Goal: Task Accomplishment & Management: Manage account settings

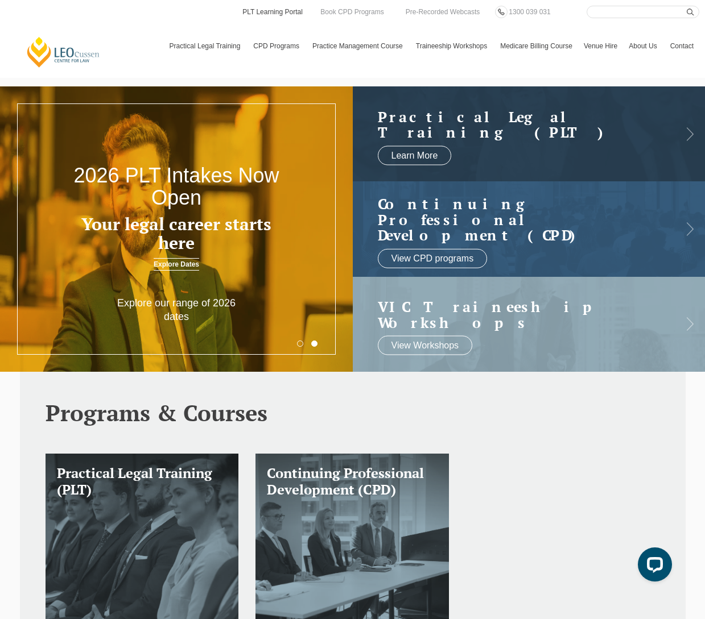
click at [298, 11] on link "PLT Learning Portal" at bounding box center [272, 12] width 63 height 13
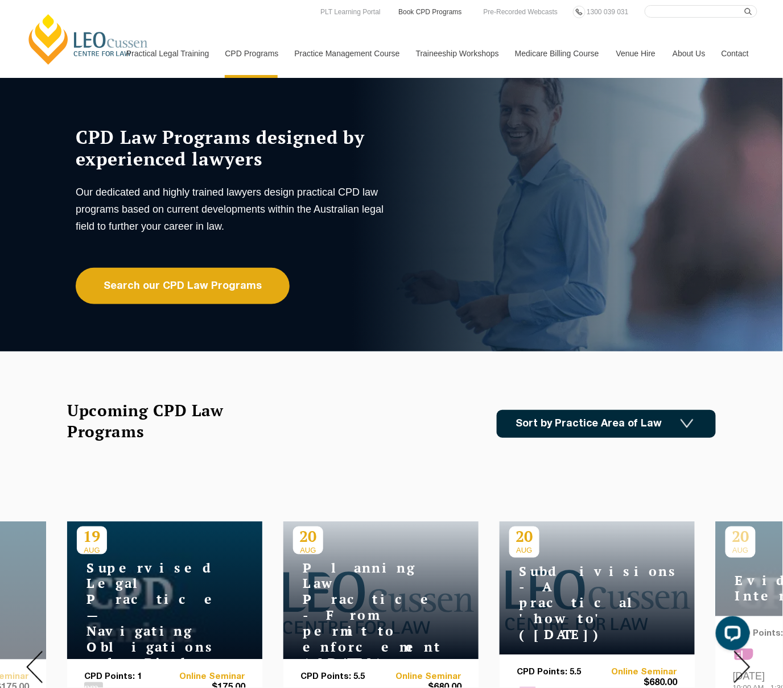
click at [422, 10] on link "Book CPD Programs" at bounding box center [429, 12] width 65 height 13
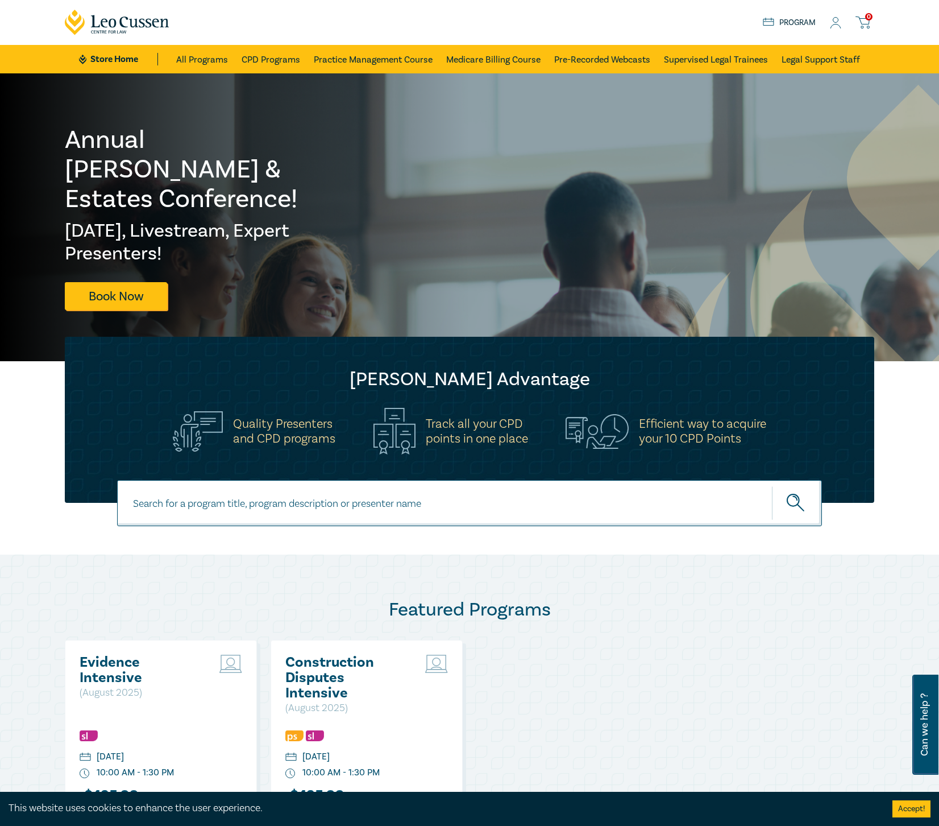
click at [835, 25] on icon at bounding box center [835, 23] width 11 height 12
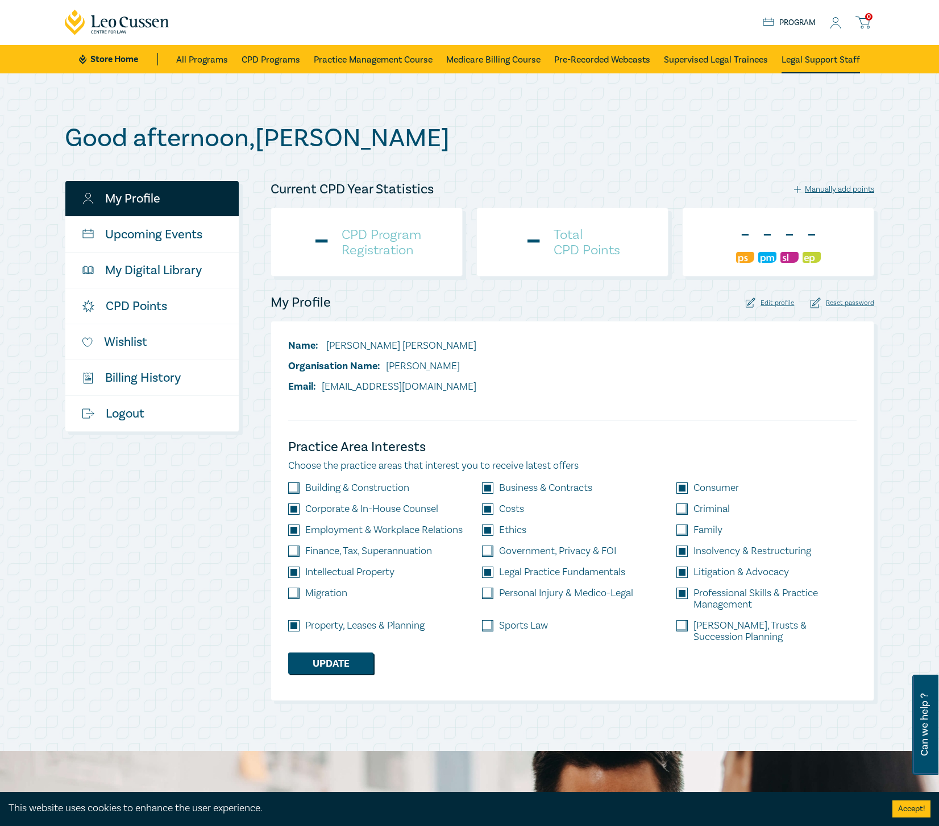
checkbox input "true"
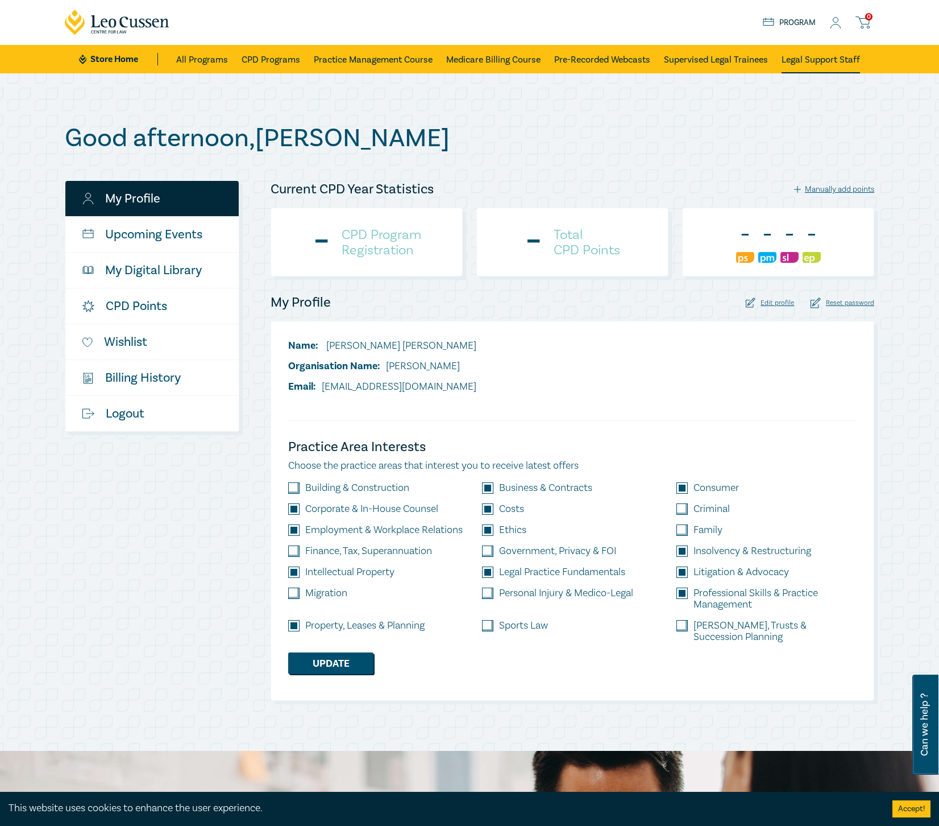
checkbox input "true"
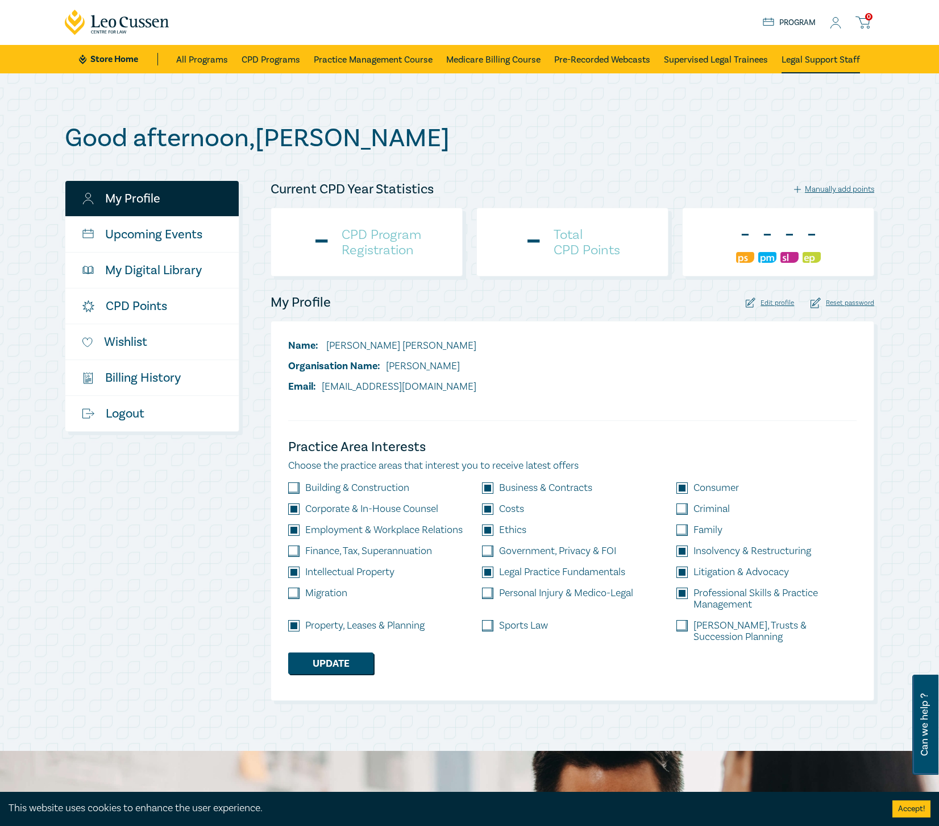
checkbox input "true"
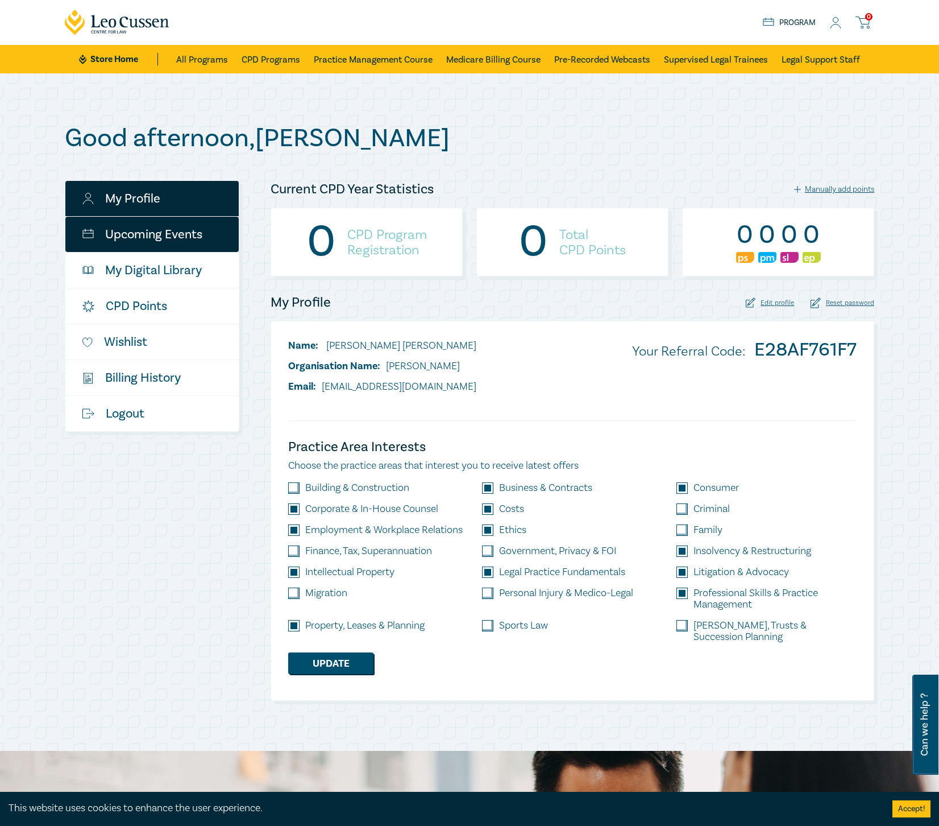
click at [182, 235] on link "Upcoming Events" at bounding box center [151, 234] width 173 height 35
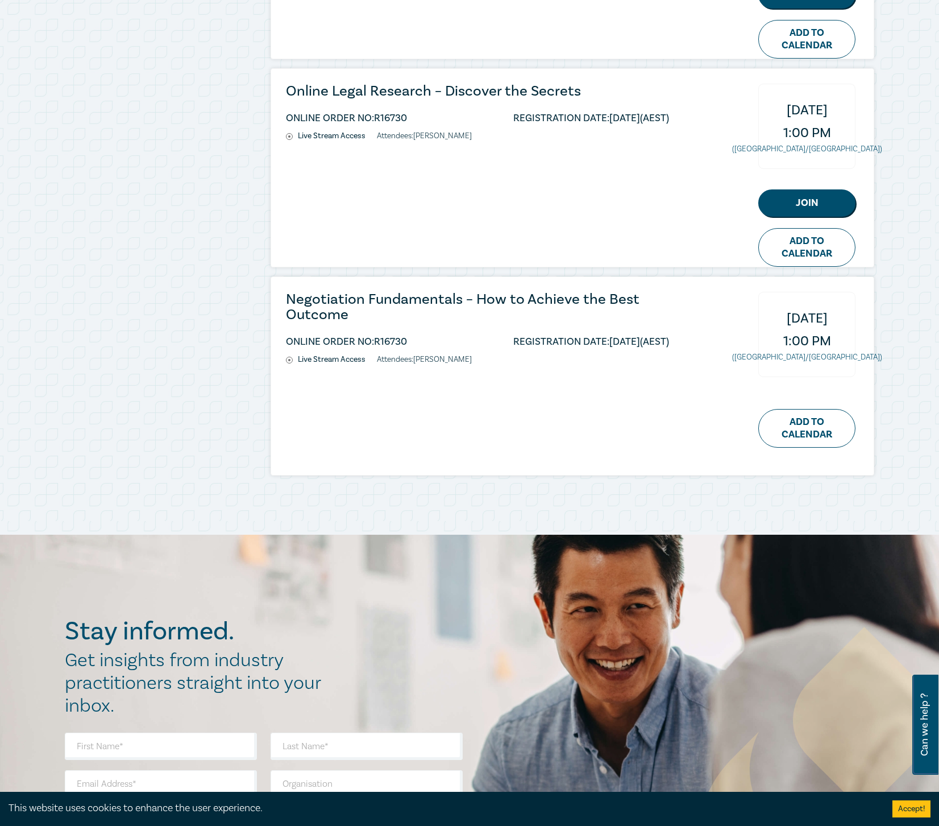
scroll to position [1441, 0]
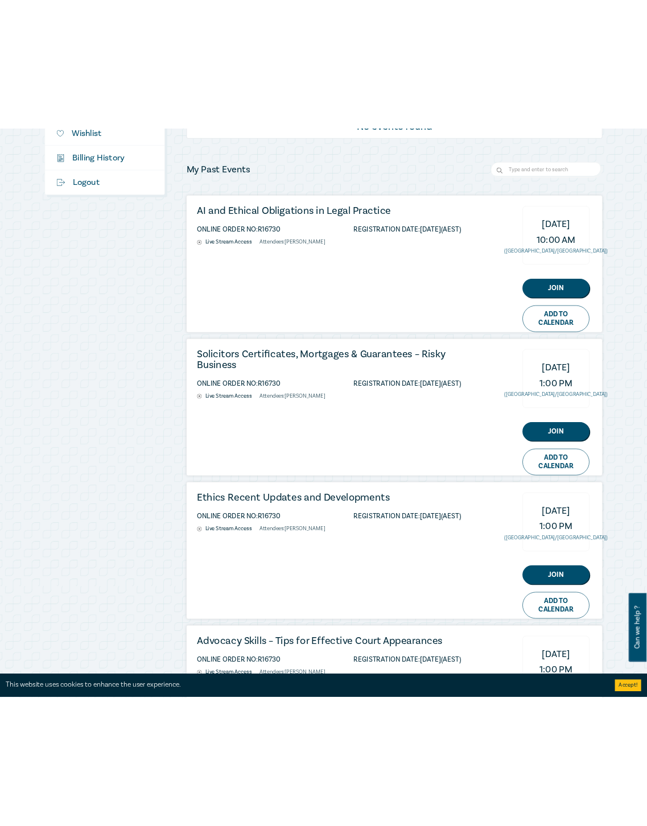
scroll to position [0, 0]
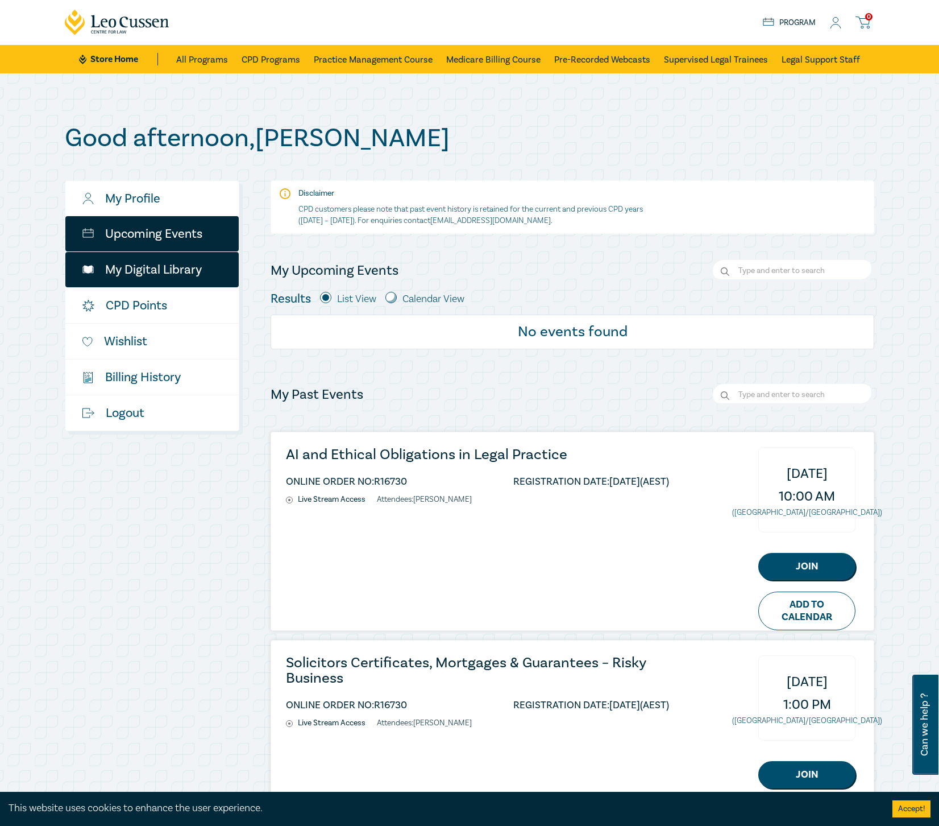
click at [203, 270] on link "My Digital Library" at bounding box center [151, 269] width 173 height 35
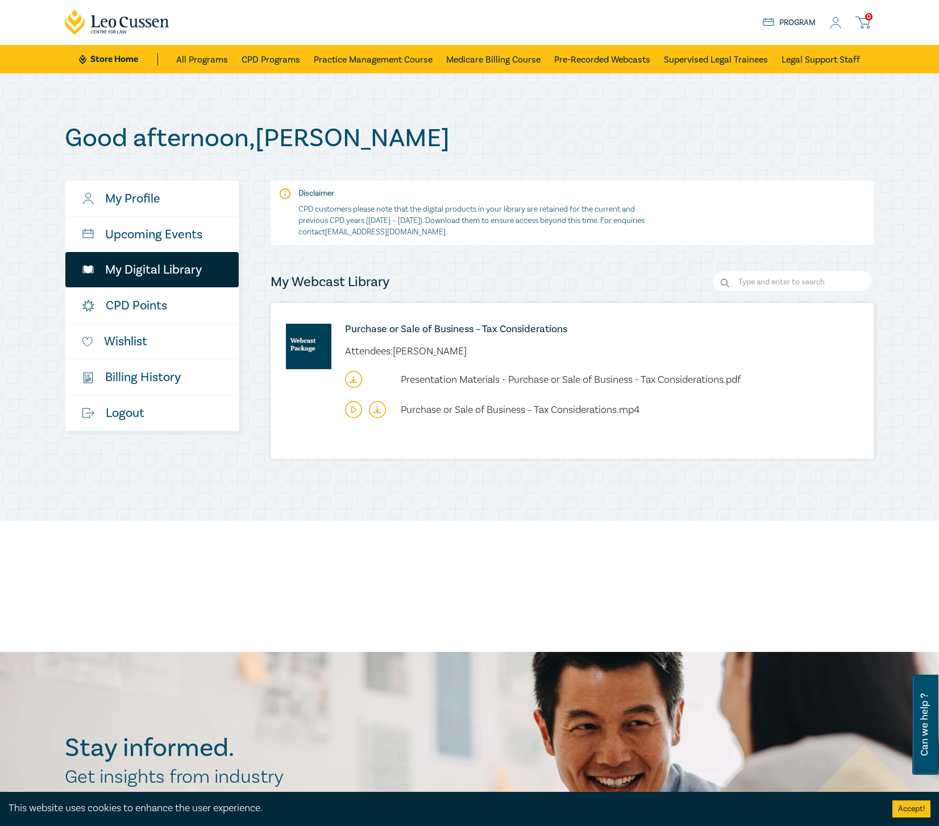
click at [378, 411] on icon at bounding box center [378, 409] width 0 height 5
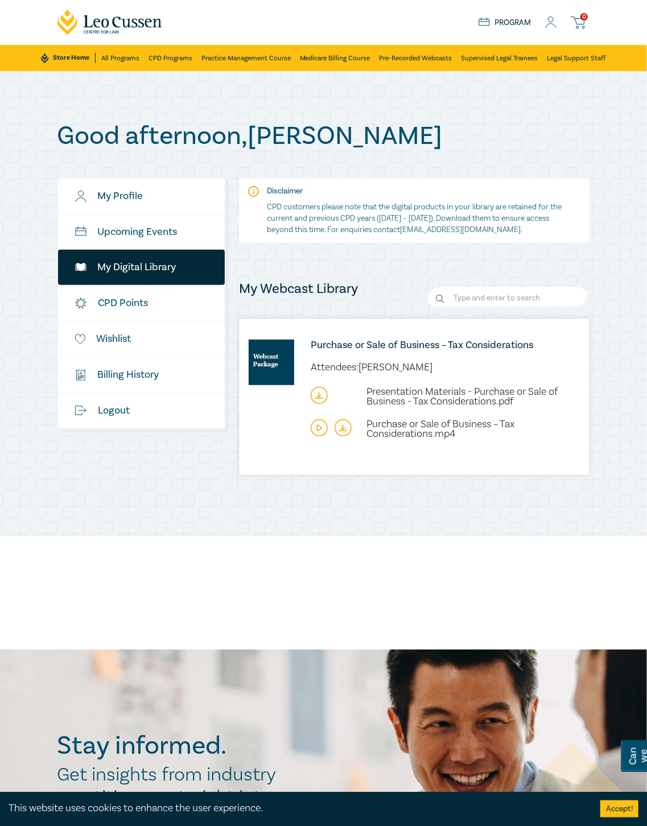
click at [321, 394] on icon at bounding box center [319, 395] width 17 height 17
click at [169, 467] on div "My Profile Upcoming Events My Digital Library CPD Points Wishlist $ Billing His…" at bounding box center [142, 332] width 182 height 308
click at [169, 376] on link "$ Billing History" at bounding box center [141, 374] width 167 height 35
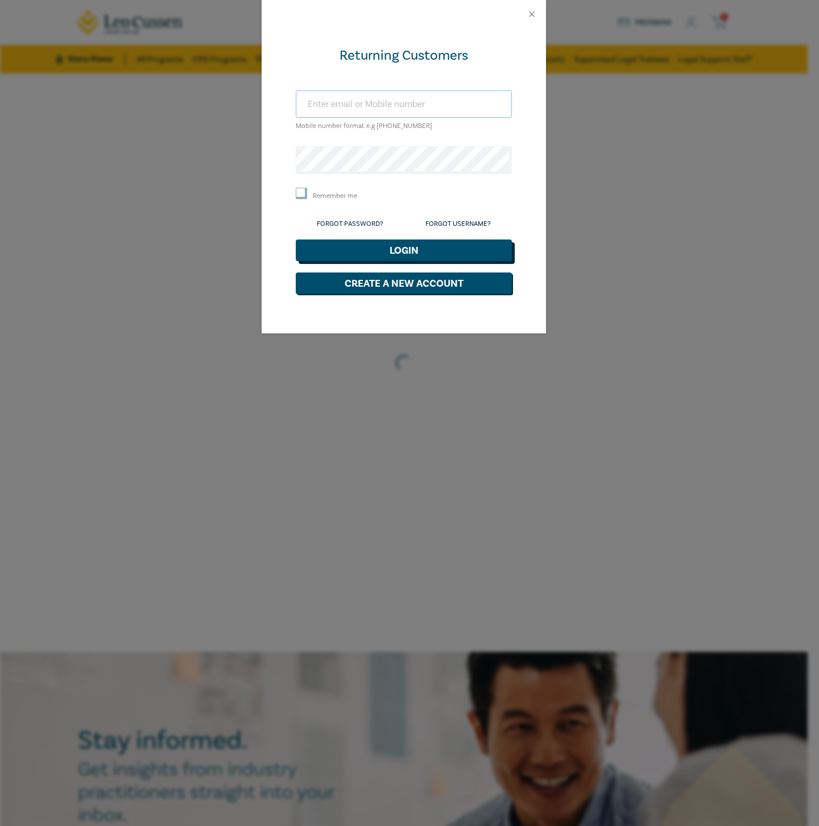
type input "payables@nrlawyers.com.au"
click at [452, 251] on button "Login" at bounding box center [404, 250] width 216 height 22
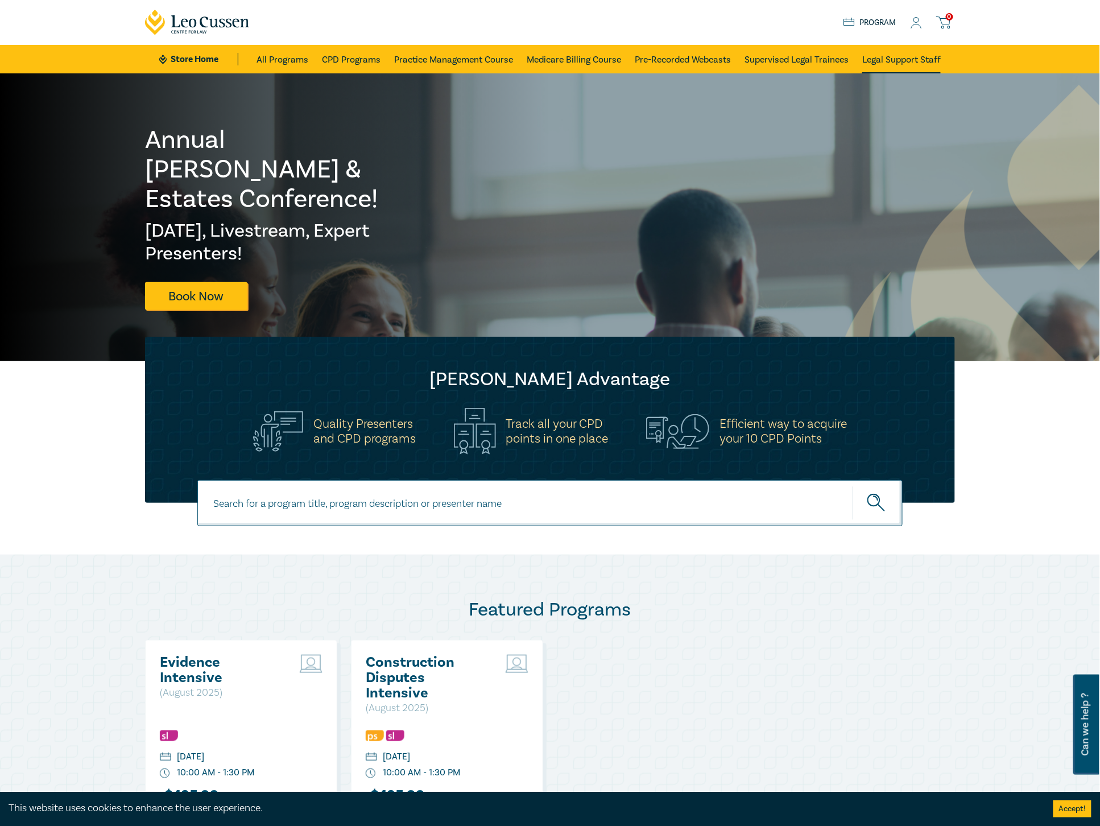
click at [807, 62] on link "Legal Support Staff" at bounding box center [901, 59] width 78 height 28
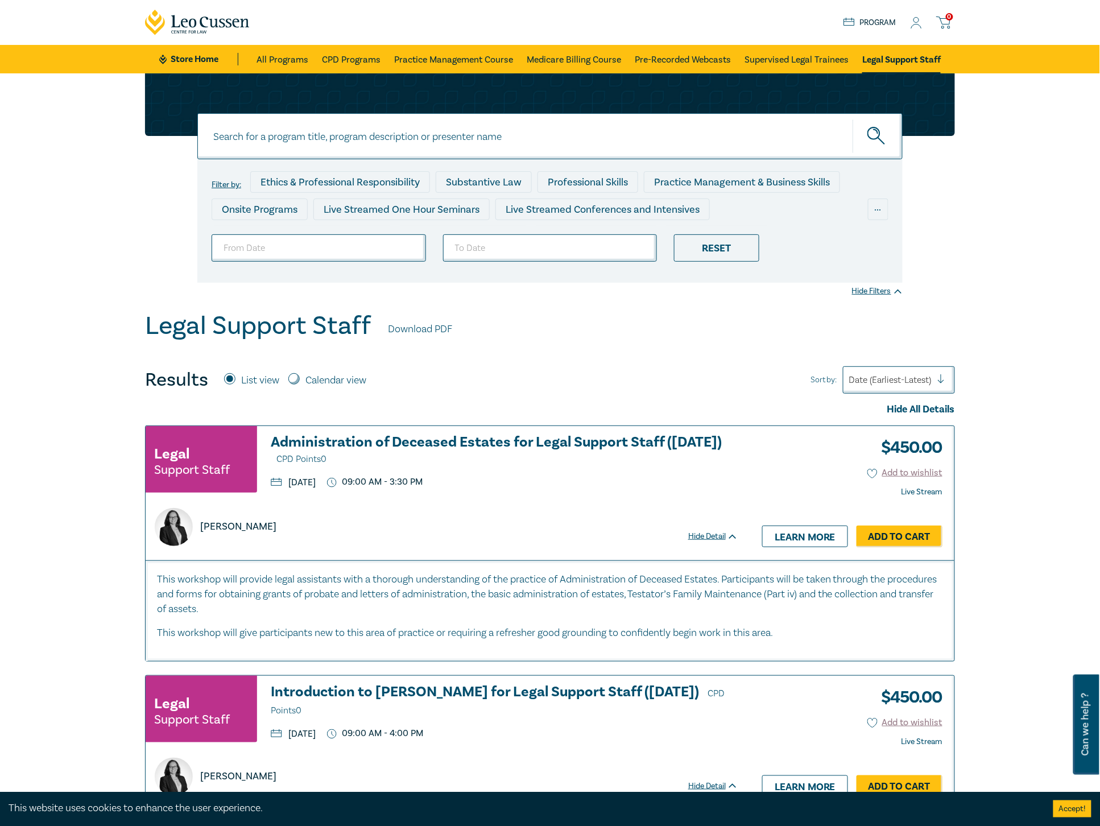
click at [807, 19] on icon at bounding box center [915, 23] width 11 height 12
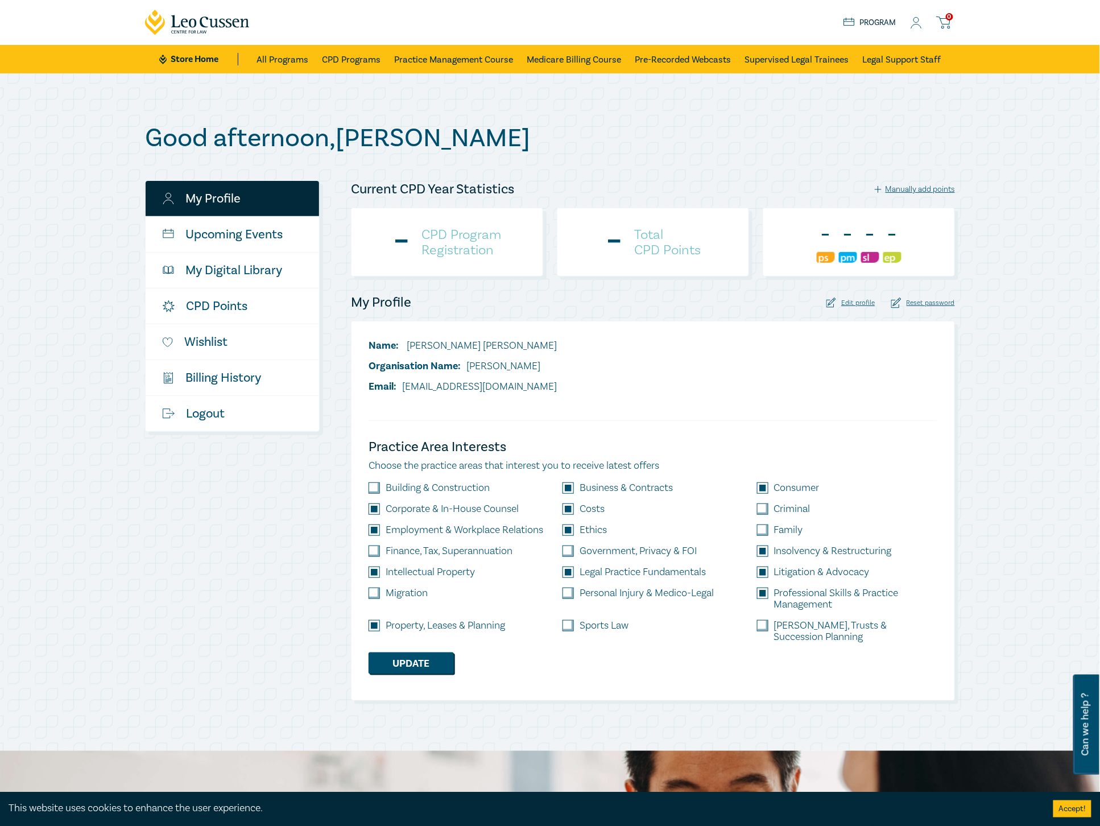
checkbox input "true"
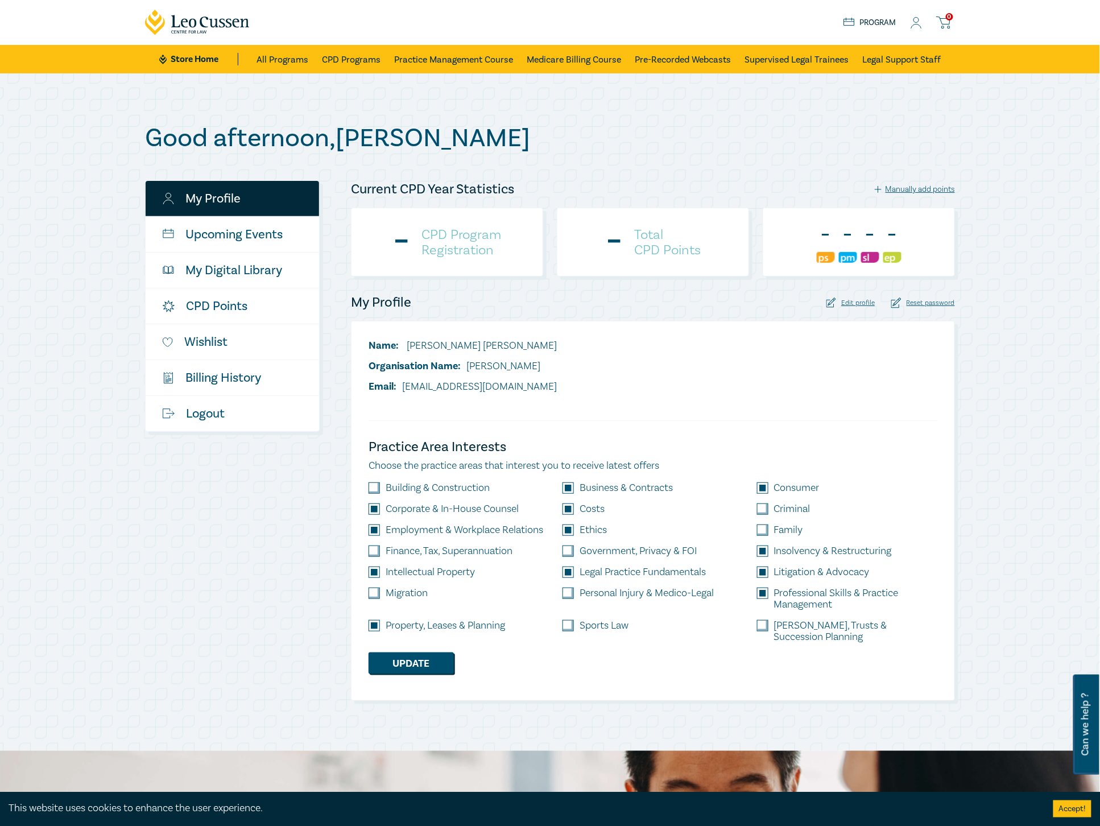
checkbox input "true"
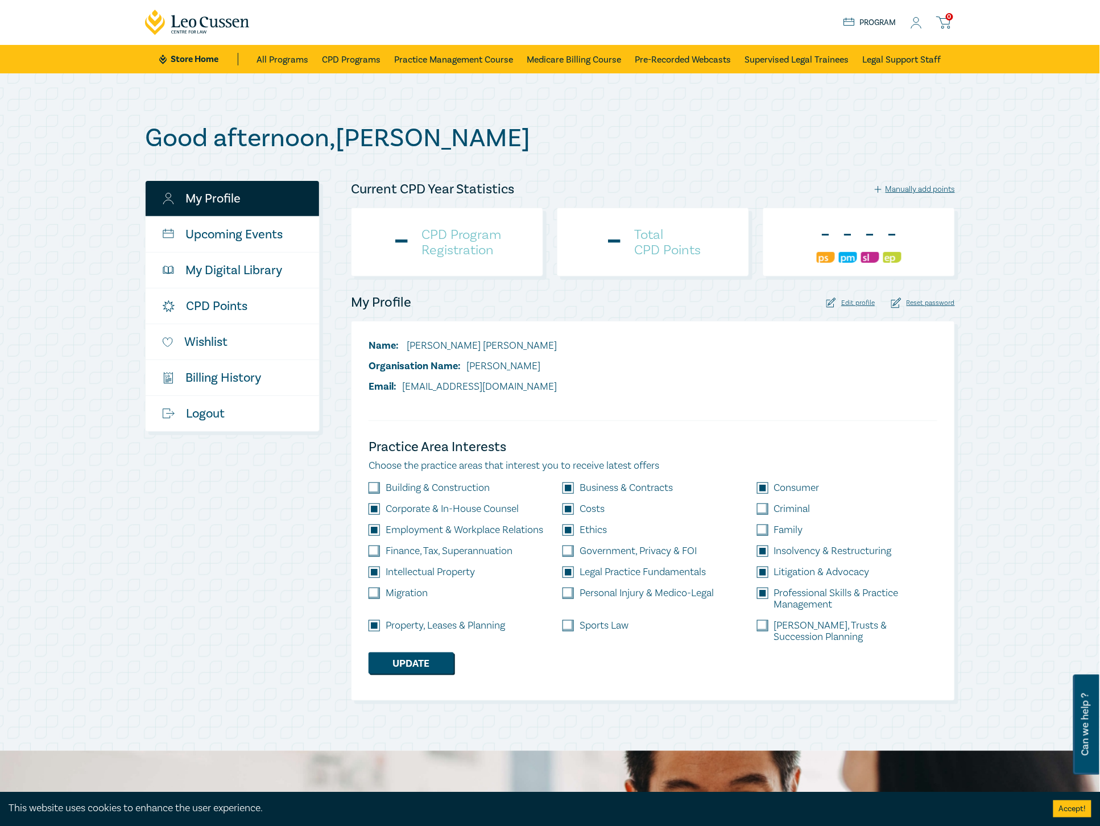
checkbox input "true"
click at [932, 187] on div "Manually add points" at bounding box center [915, 189] width 81 height 10
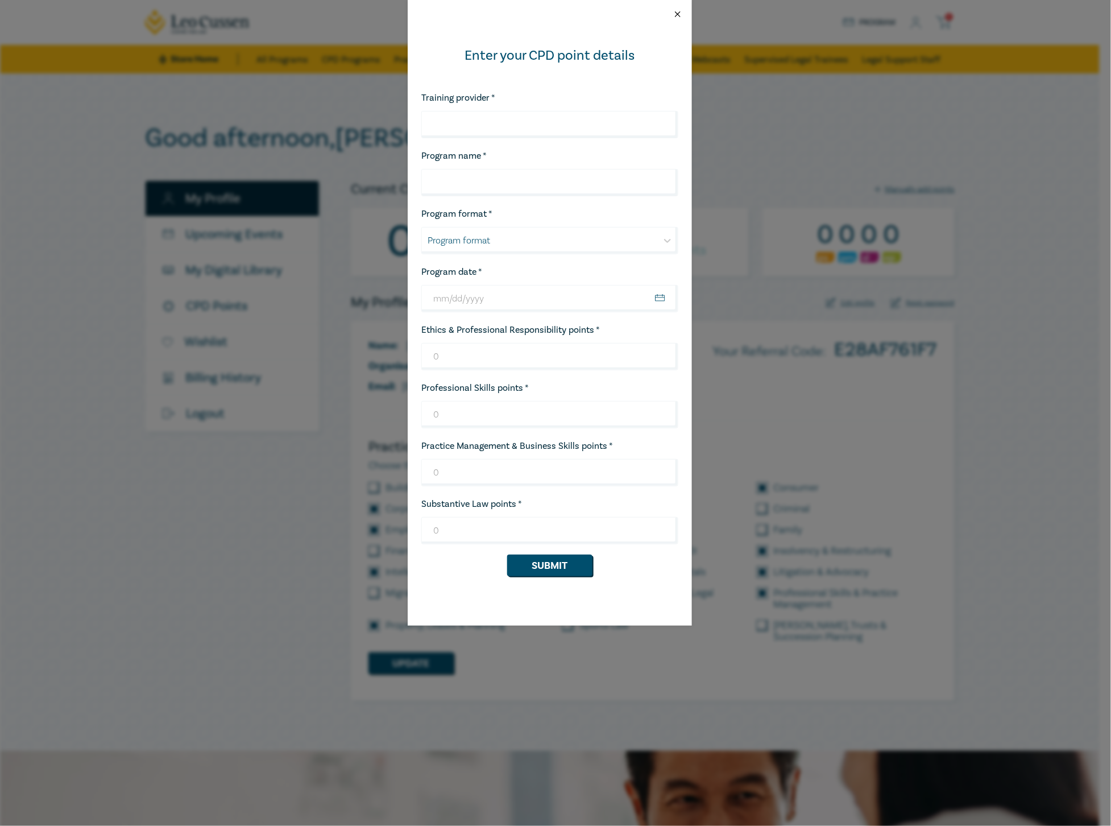
click at [679, 15] on button "Close" at bounding box center [678, 14] width 10 height 10
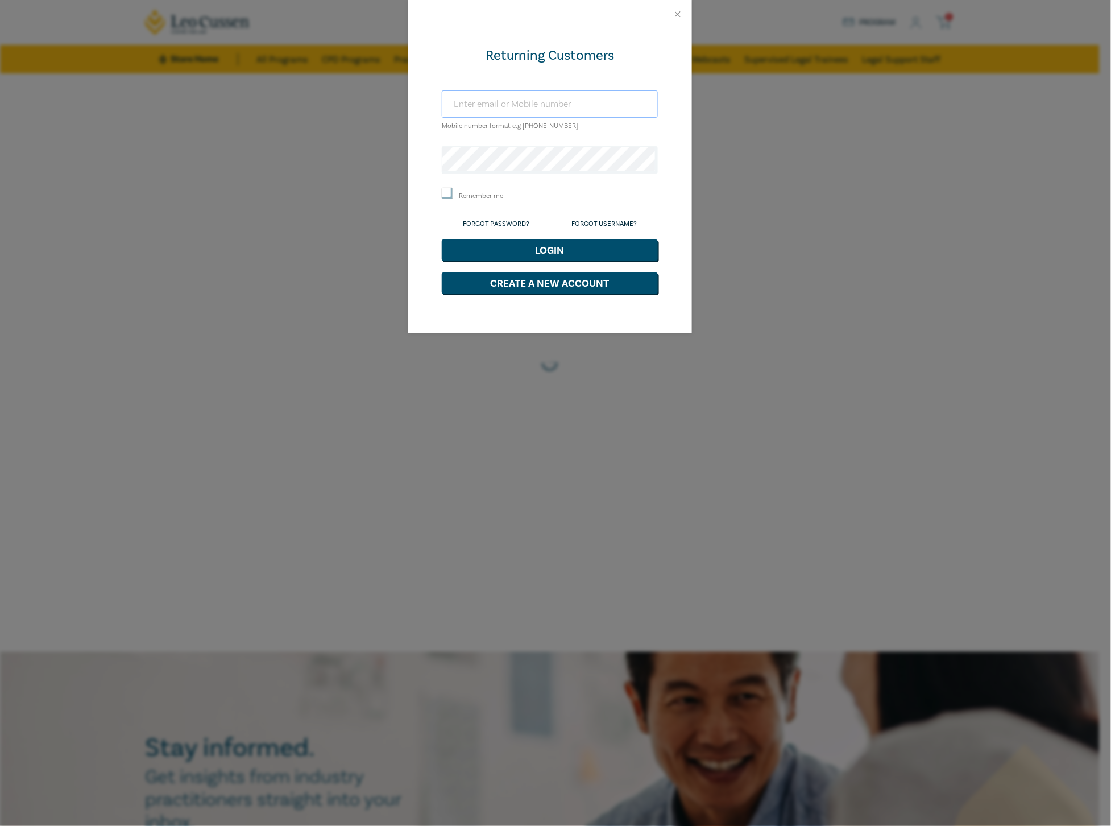
type input "[EMAIL_ADDRESS][DOMAIN_NAME]"
click at [453, 196] on input "Remember me" at bounding box center [447, 193] width 11 height 11
checkbox input "true"
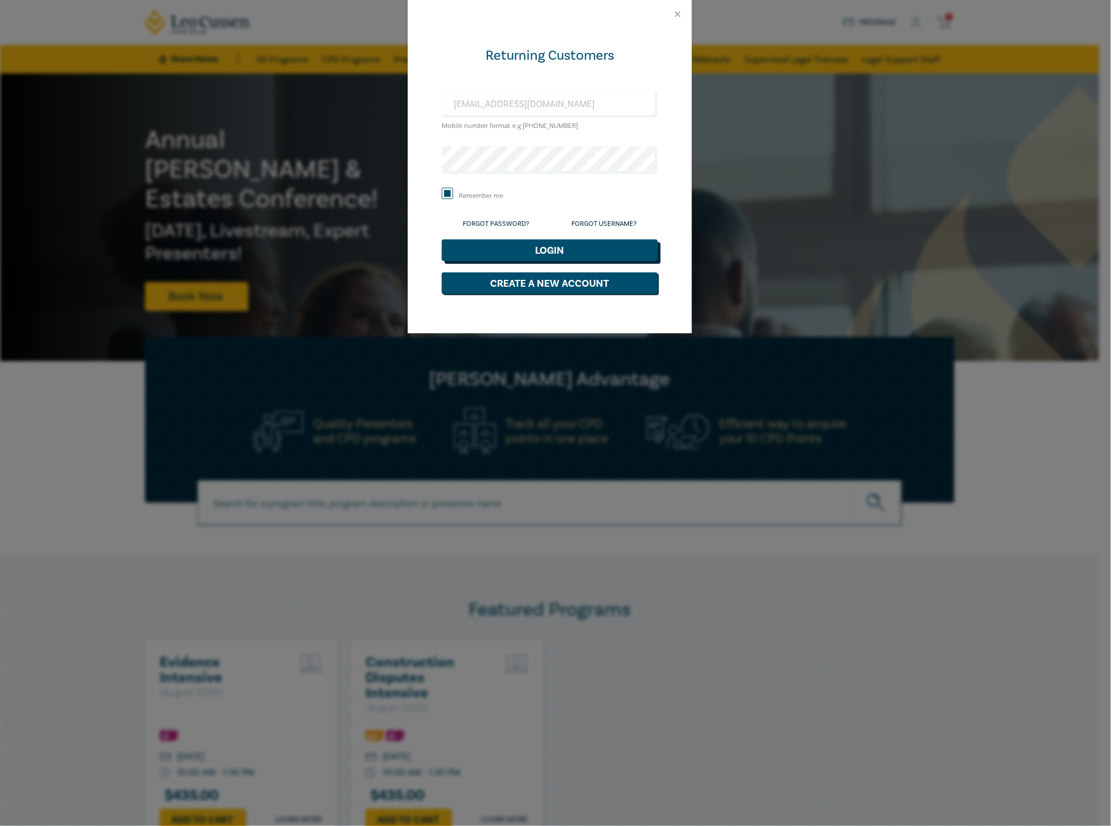
click at [517, 248] on button "Login" at bounding box center [550, 250] width 216 height 22
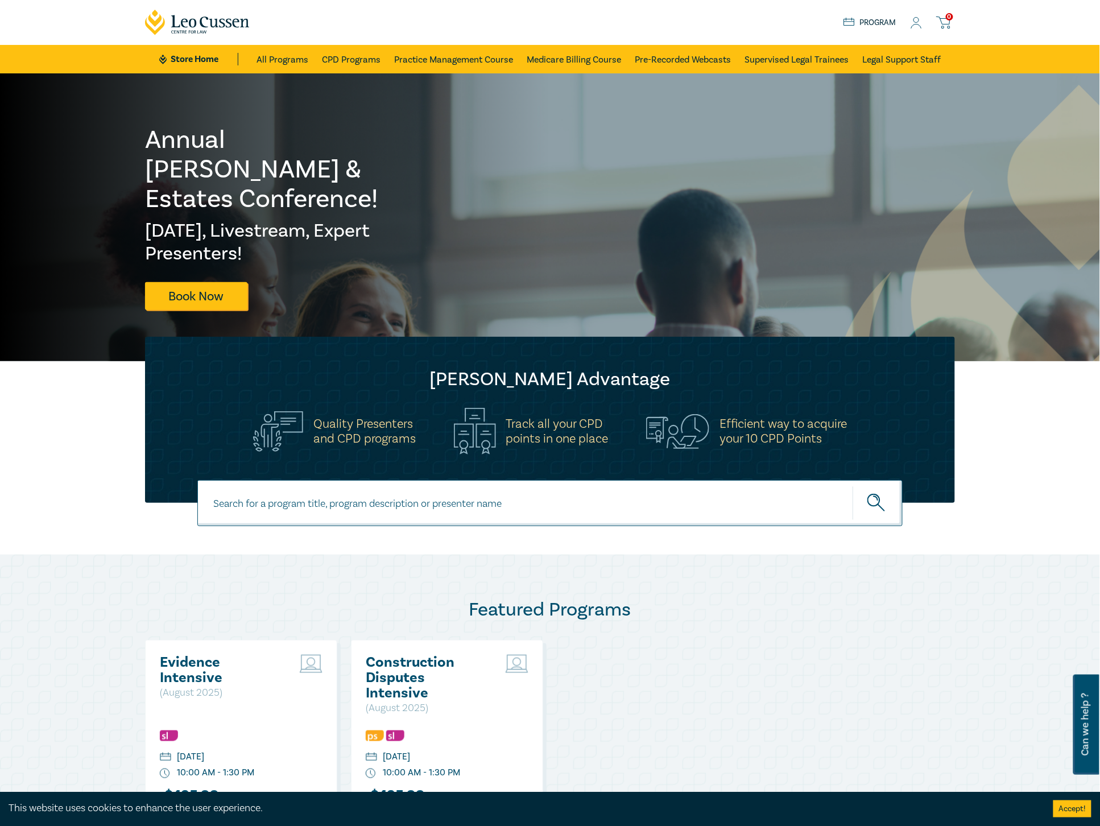
click at [44, 462] on div "[PERSON_NAME] Advantage Quality Presenters and CPD programs Track all your CPD …" at bounding box center [550, 420] width 1100 height 166
